Goal: Find specific page/section: Find specific page/section

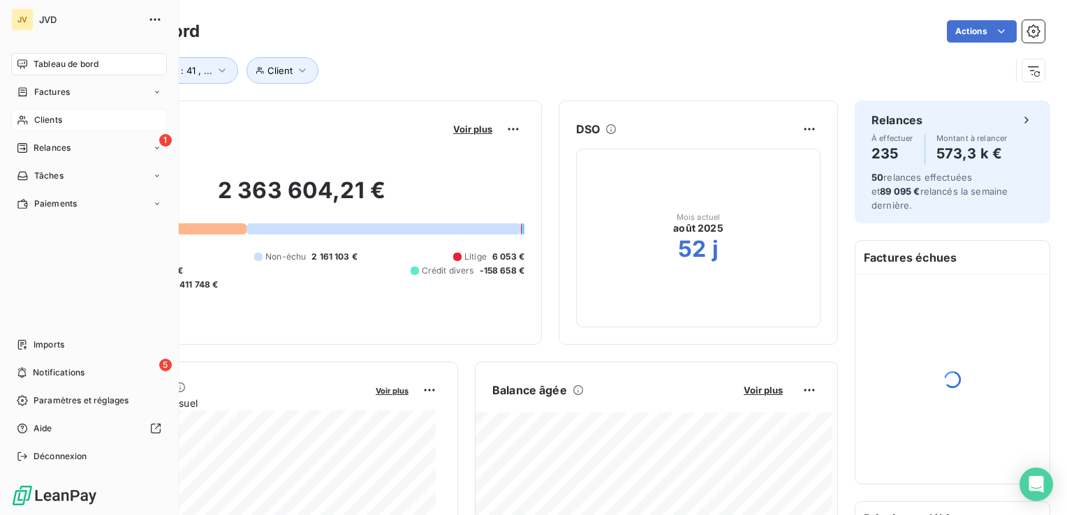
click at [29, 116] on div "Clients" at bounding box center [89, 120] width 156 height 22
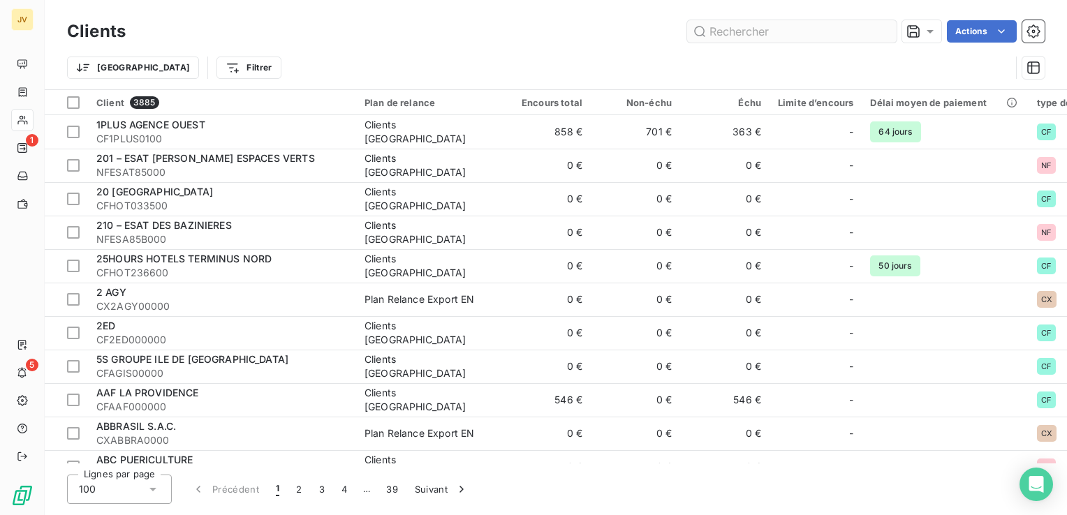
click at [739, 29] on input "text" at bounding box center [791, 31] width 209 height 22
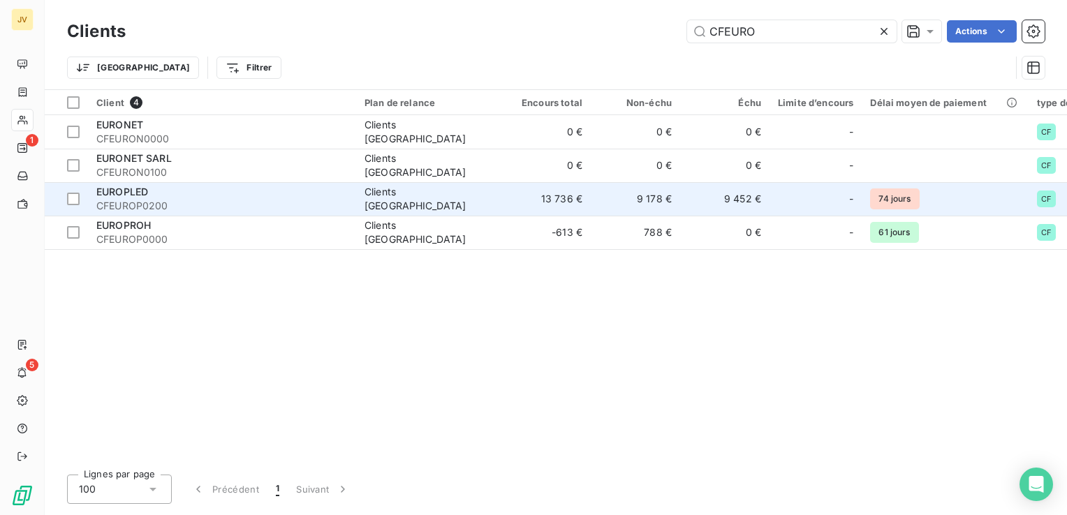
type input "CFEURO"
click at [154, 199] on span "CFEUROP0200" at bounding box center [221, 206] width 251 height 14
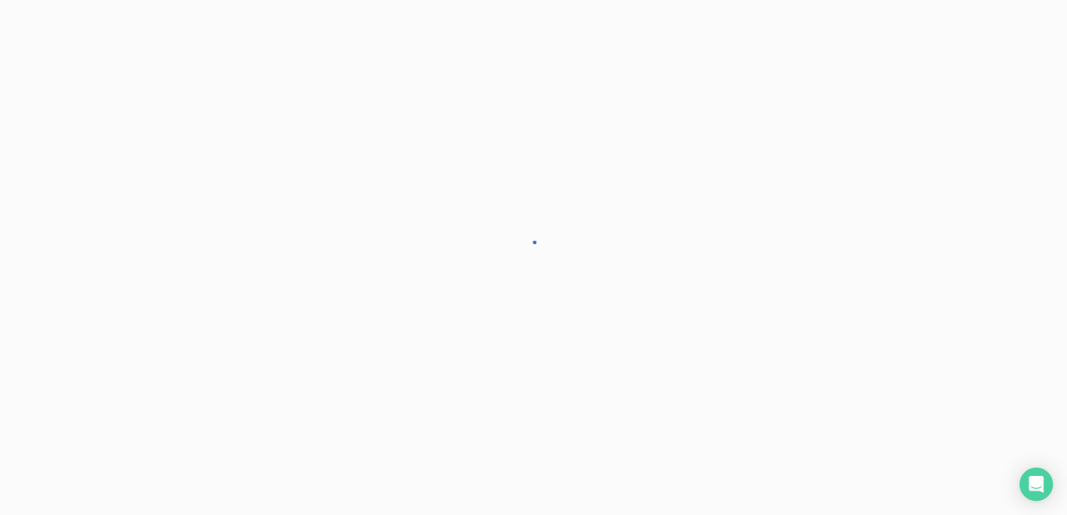
click at [154, 199] on div at bounding box center [533, 257] width 1067 height 515
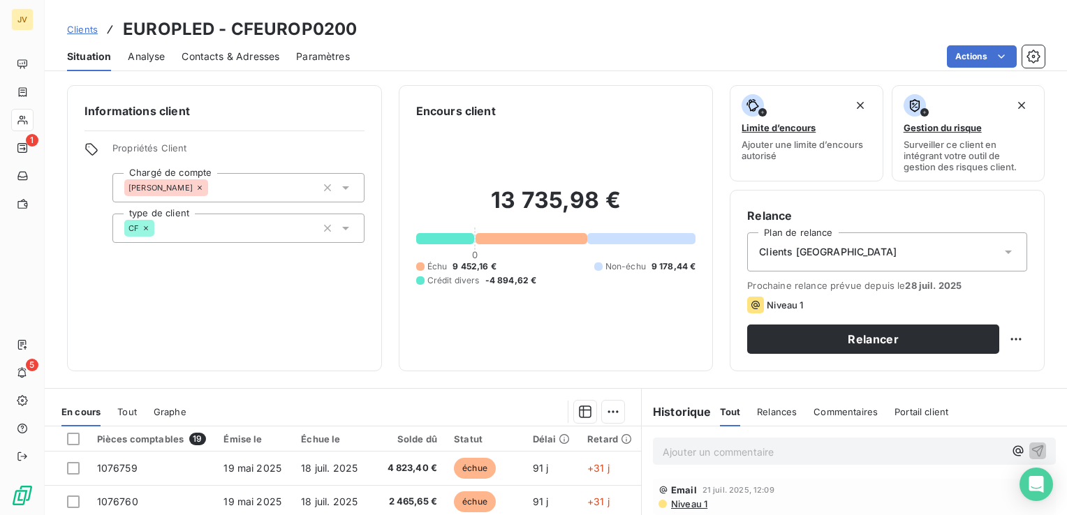
drag, startPoint x: 154, startPoint y: 199, endPoint x: 202, endPoint y: 62, distance: 144.8
click at [202, 62] on span "Contacts & Adresses" at bounding box center [231, 57] width 98 height 14
